Goal: Task Accomplishment & Management: Manage account settings

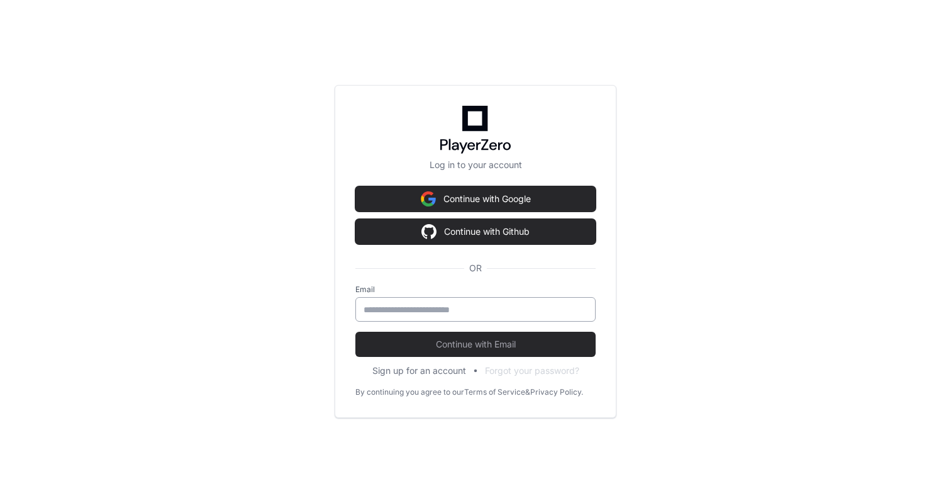
click at [412, 312] on input "email" at bounding box center [476, 309] width 224 height 13
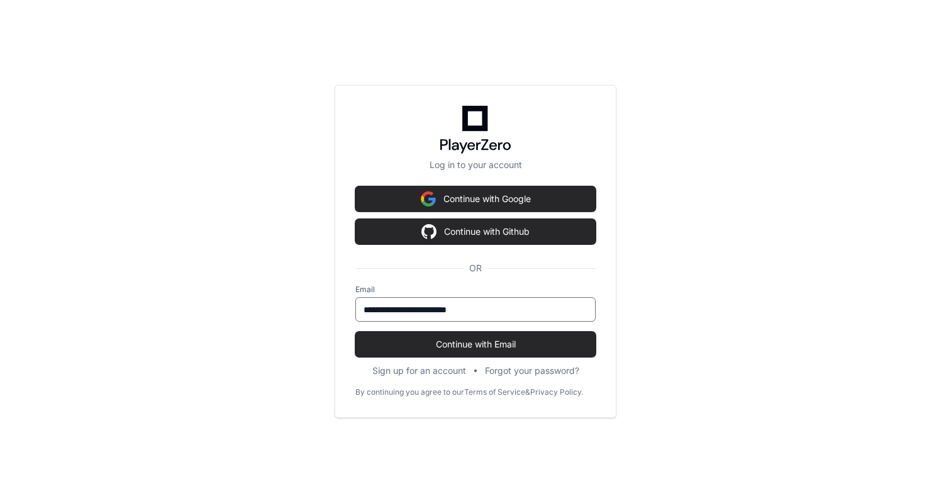
type input "**********"
click at [355, 331] on button "Continue with Email" at bounding box center [475, 343] width 240 height 25
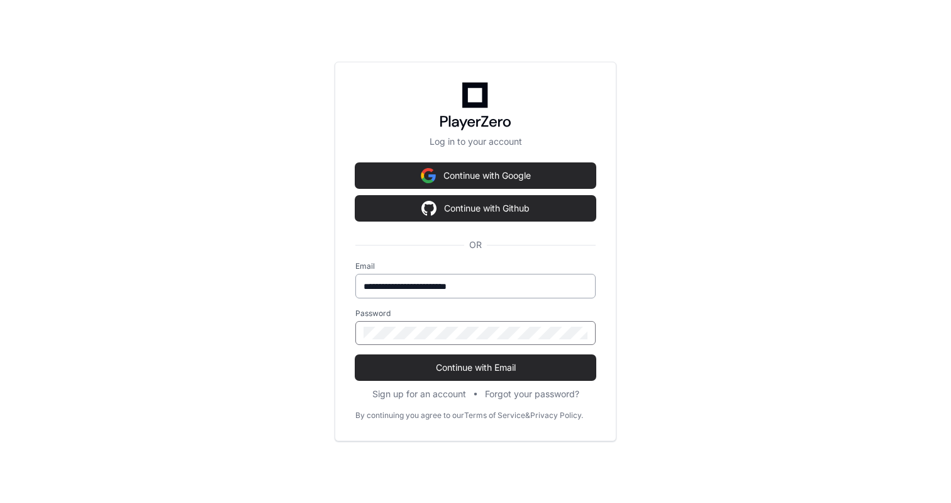
click at [355, 355] on button "Continue with Email" at bounding box center [475, 367] width 240 height 25
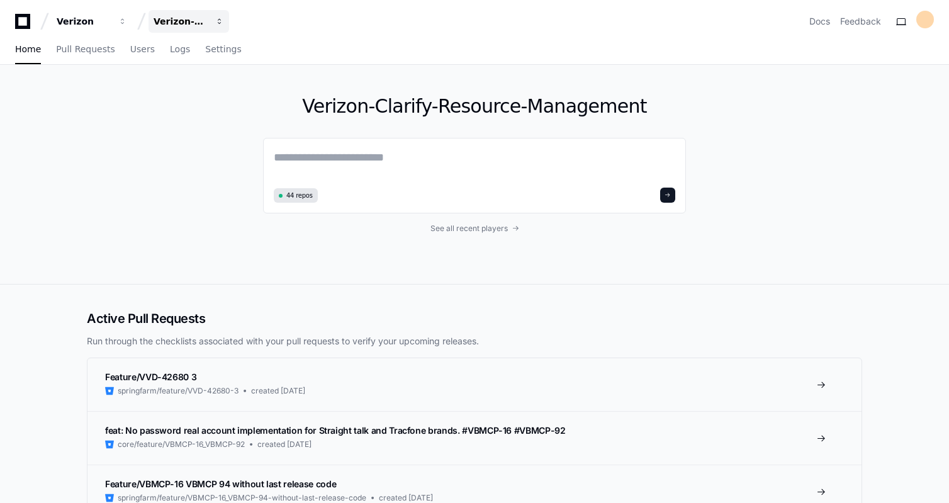
click at [211, 23] on button "Verizon-Clarify-Resource-Management" at bounding box center [188, 21] width 81 height 23
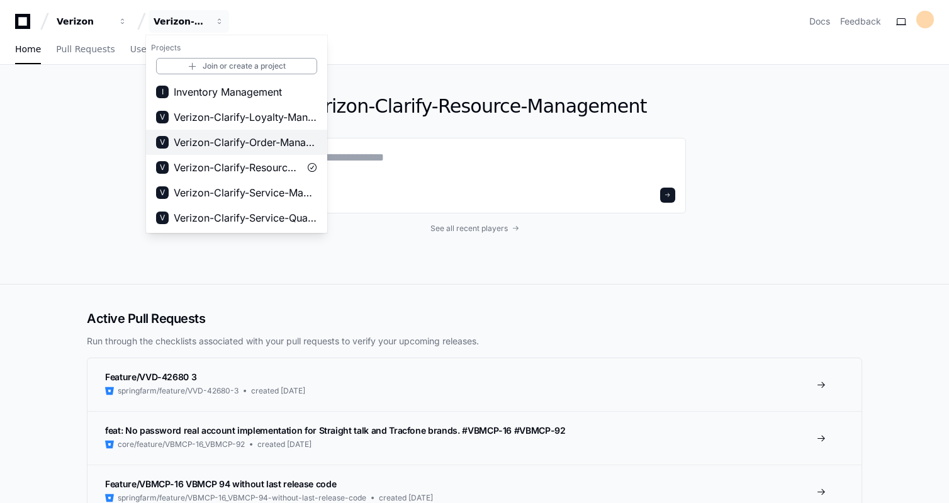
click at [270, 135] on span "Verizon-Clarify-Order-Management" at bounding box center [245, 142] width 143 height 15
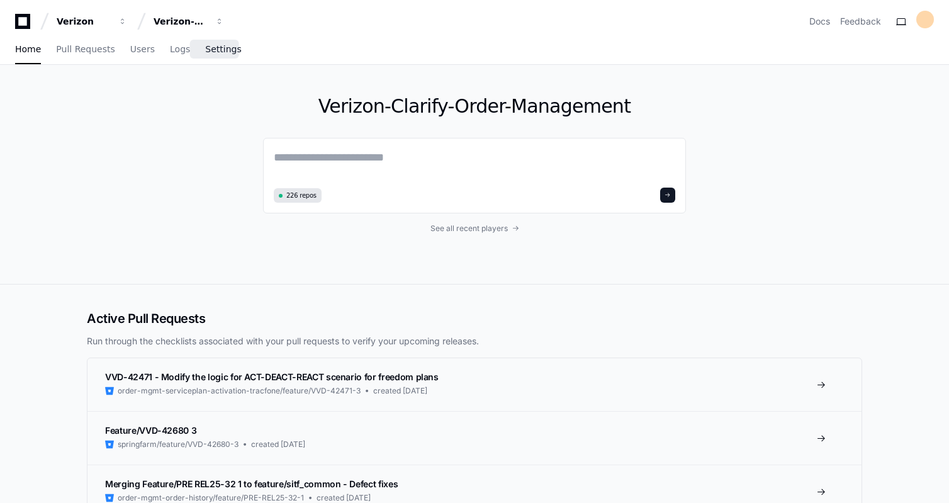
click at [219, 49] on span "Settings" at bounding box center [223, 49] width 36 height 8
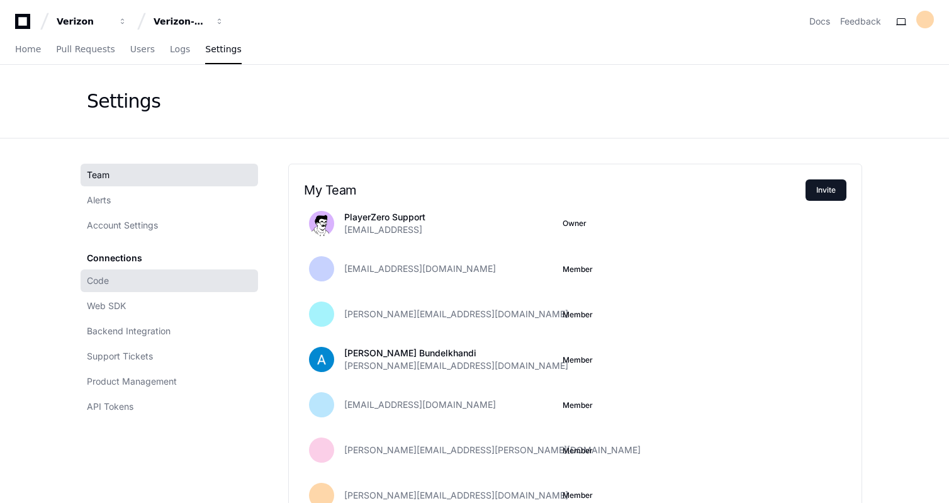
click at [116, 282] on link "Code" at bounding box center [169, 280] width 177 height 23
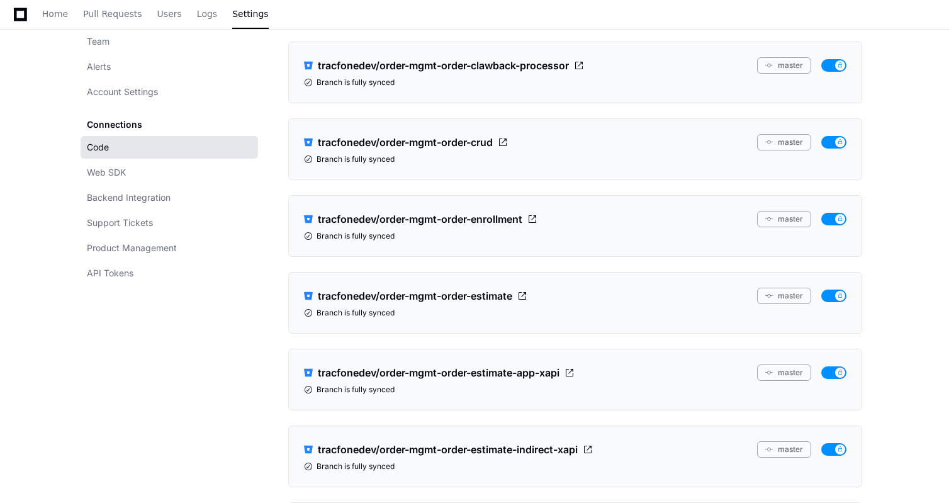
scroll to position [4294, 0]
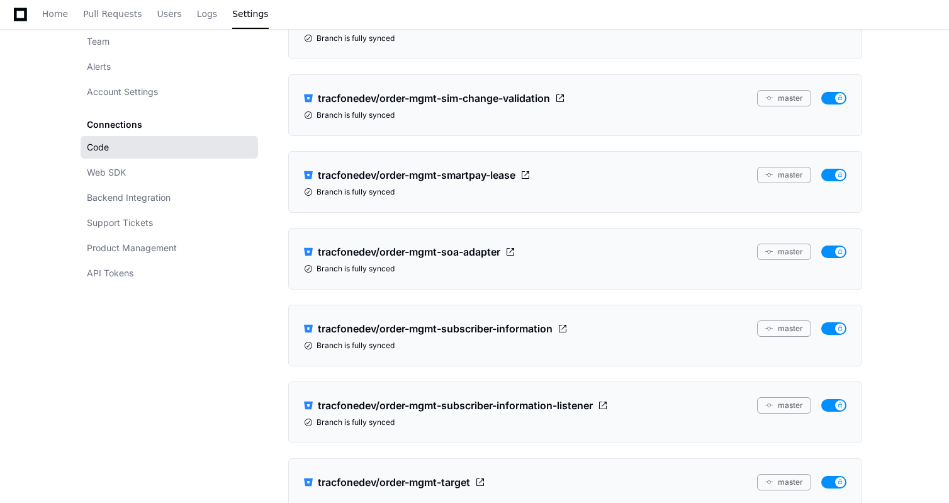
scroll to position [14301, 0]
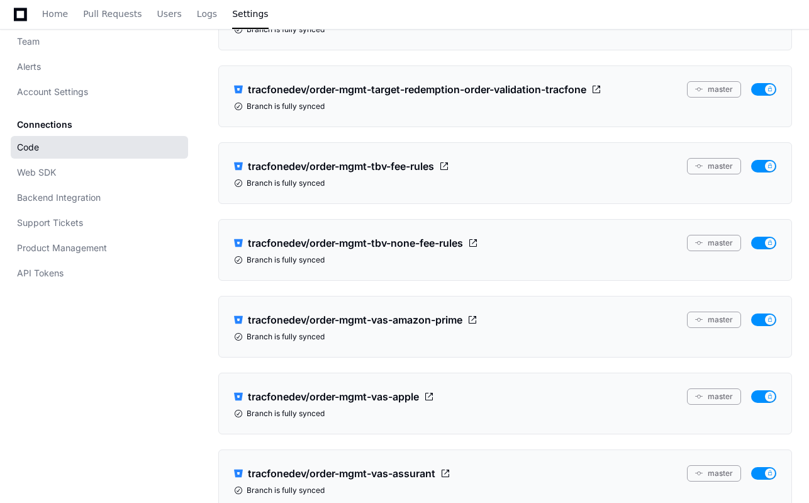
scroll to position [11921, 0]
